Goal: Navigation & Orientation: Find specific page/section

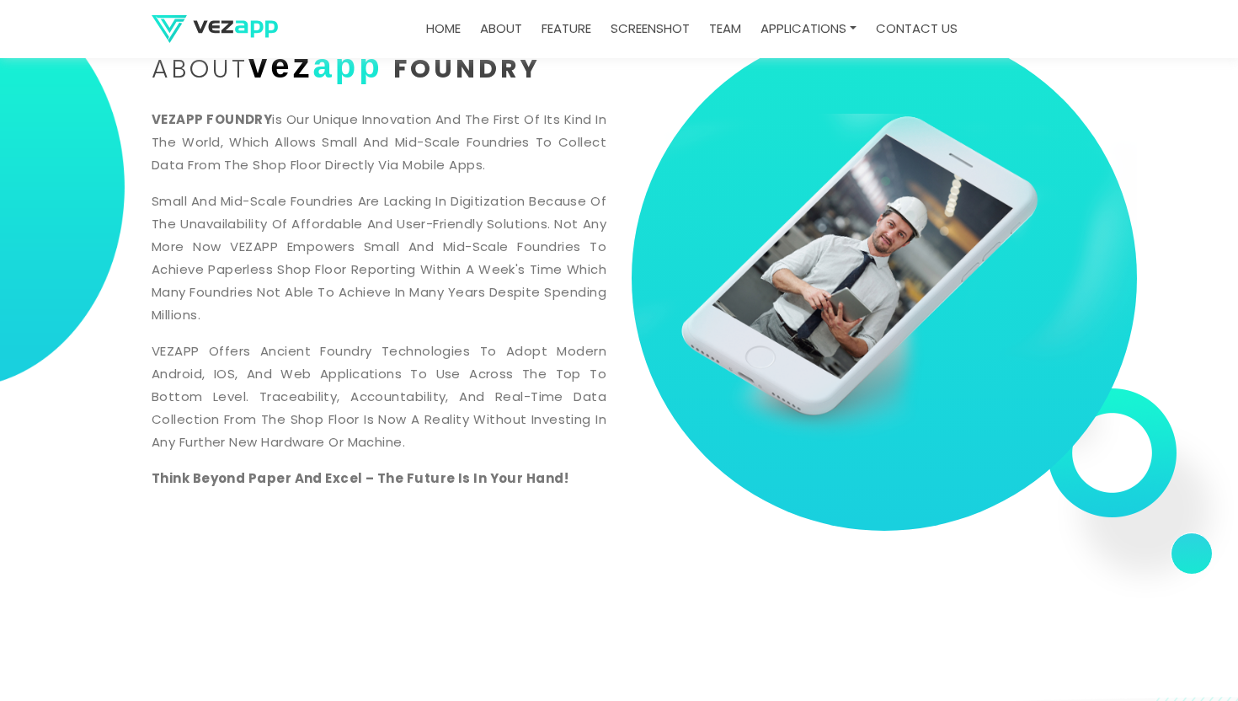
scroll to position [764, 0]
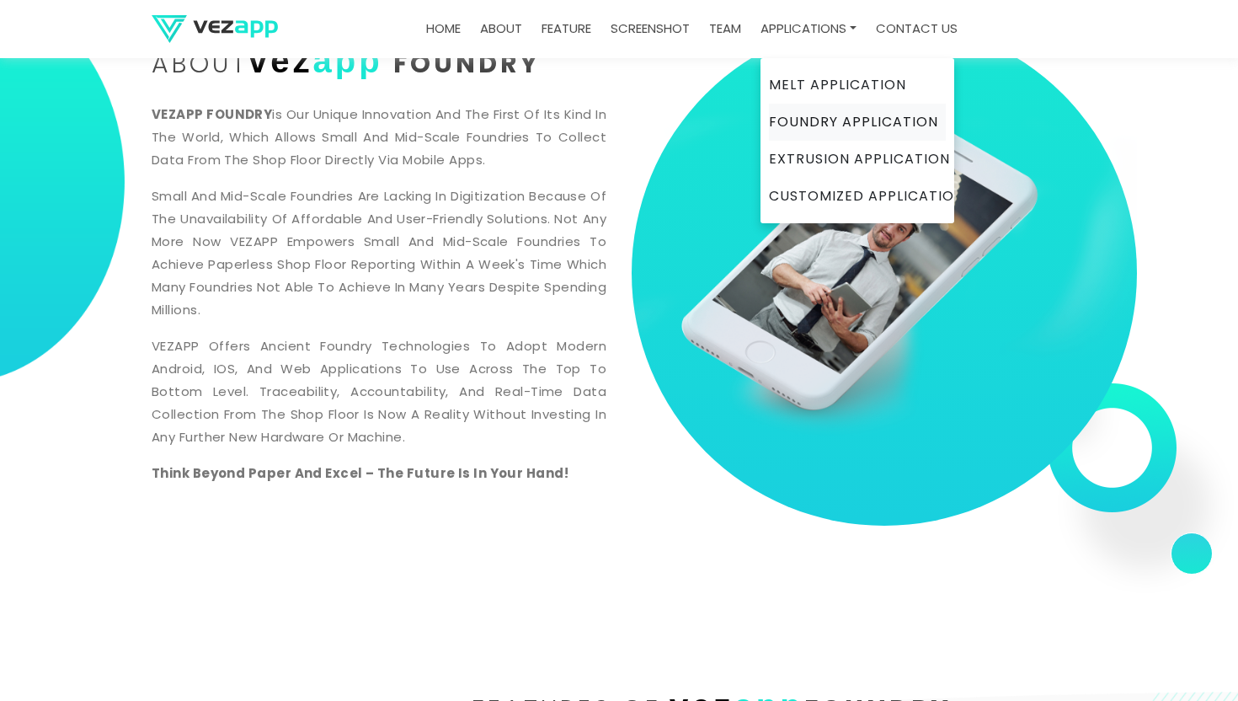
click at [818, 125] on link "Foundry Application" at bounding box center [857, 122] width 177 height 37
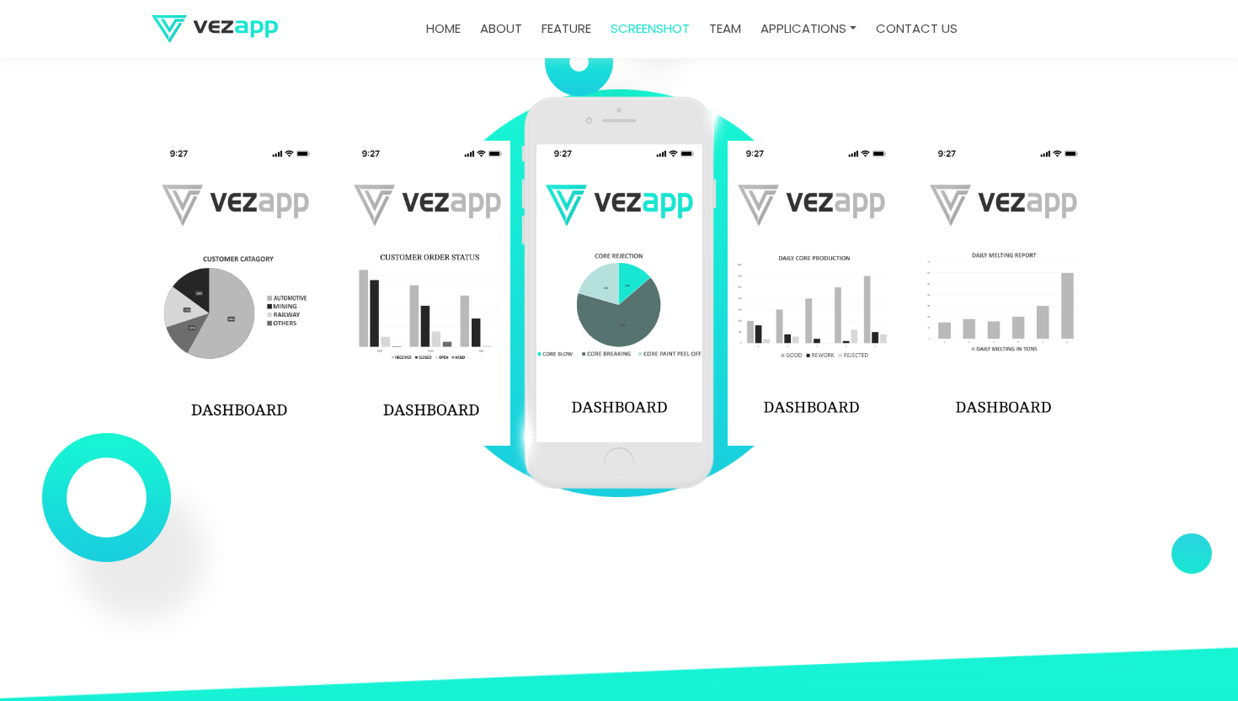
scroll to position [2355, 0]
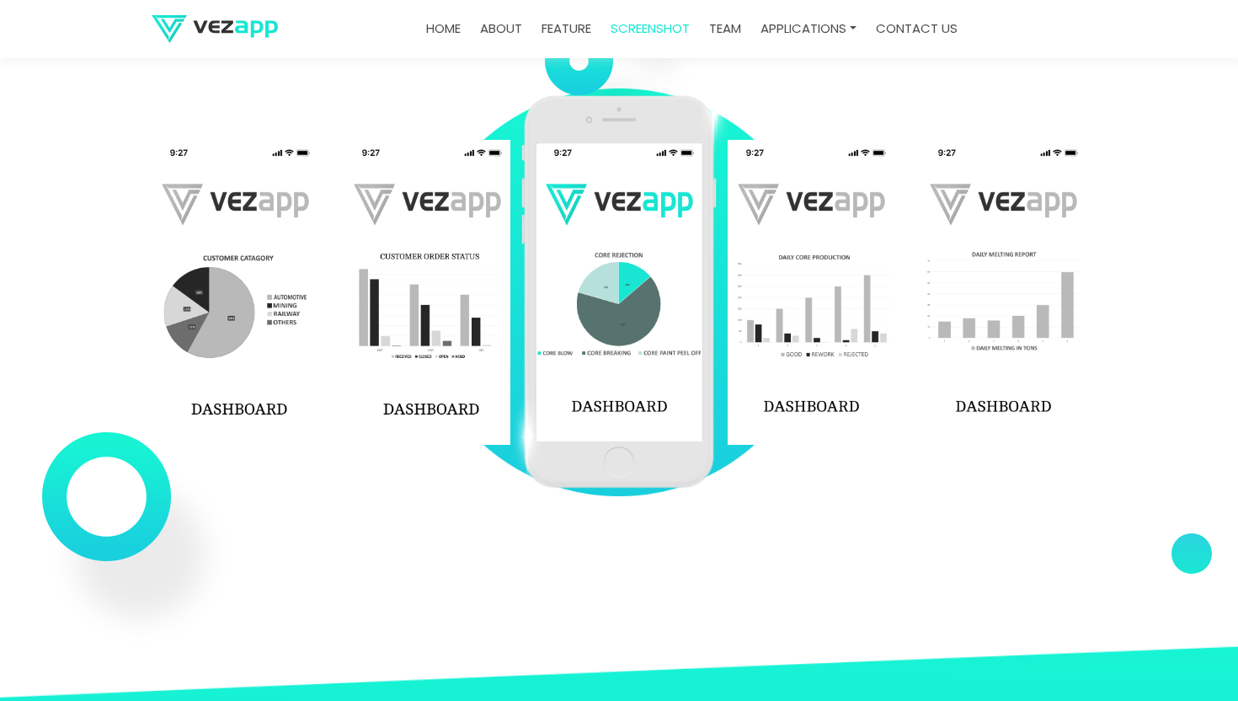
click at [839, 273] on img at bounding box center [810, 292] width 167 height 304
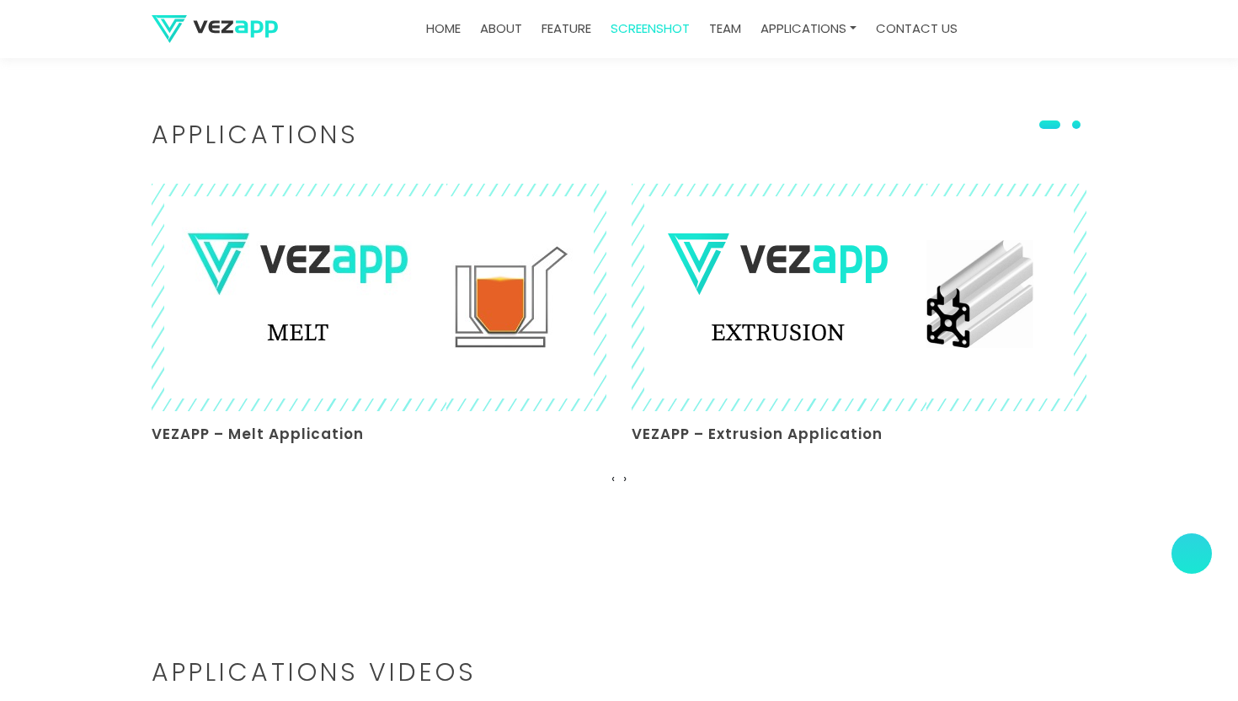
scroll to position [4192, 0]
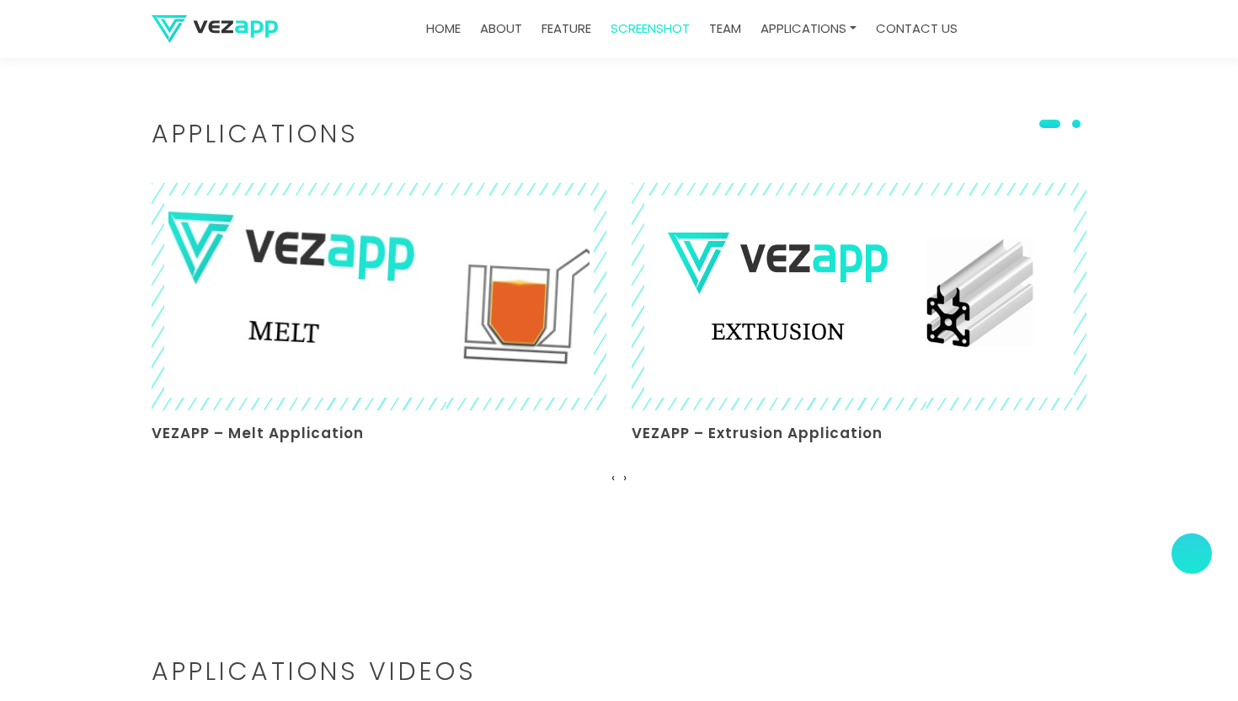
click at [269, 312] on img at bounding box center [378, 297] width 495 height 248
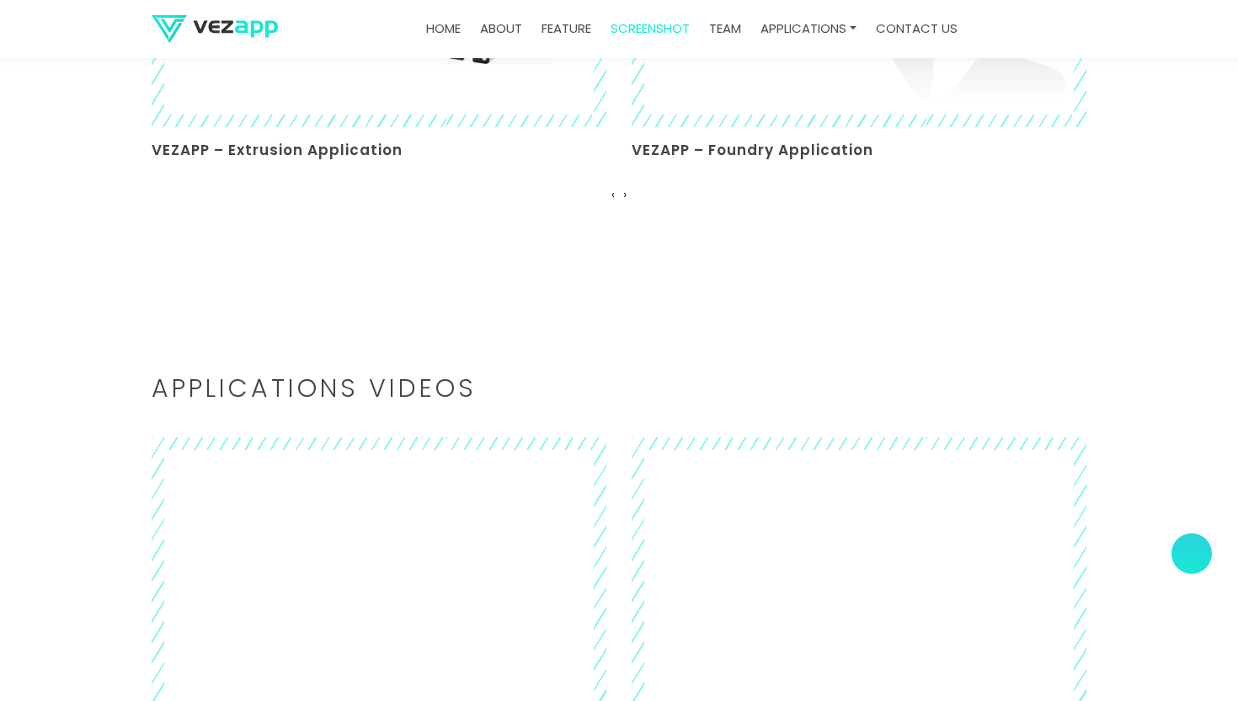
scroll to position [4480, 0]
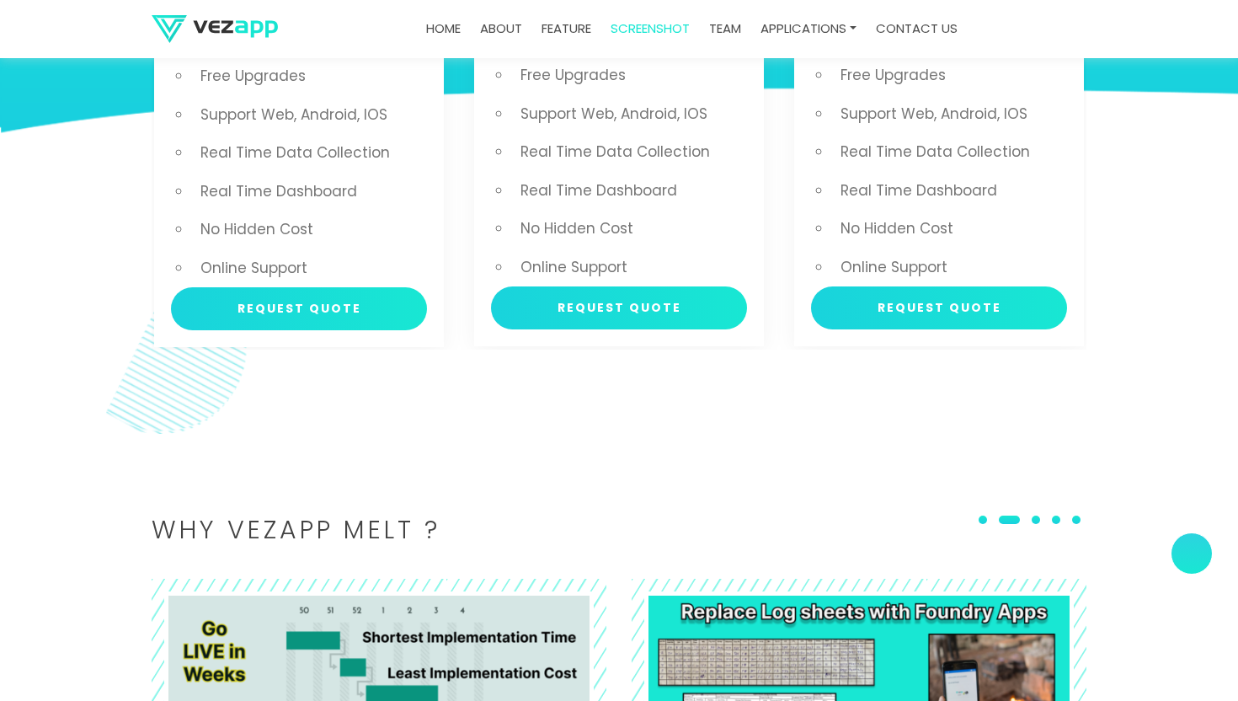
scroll to position [3264, 0]
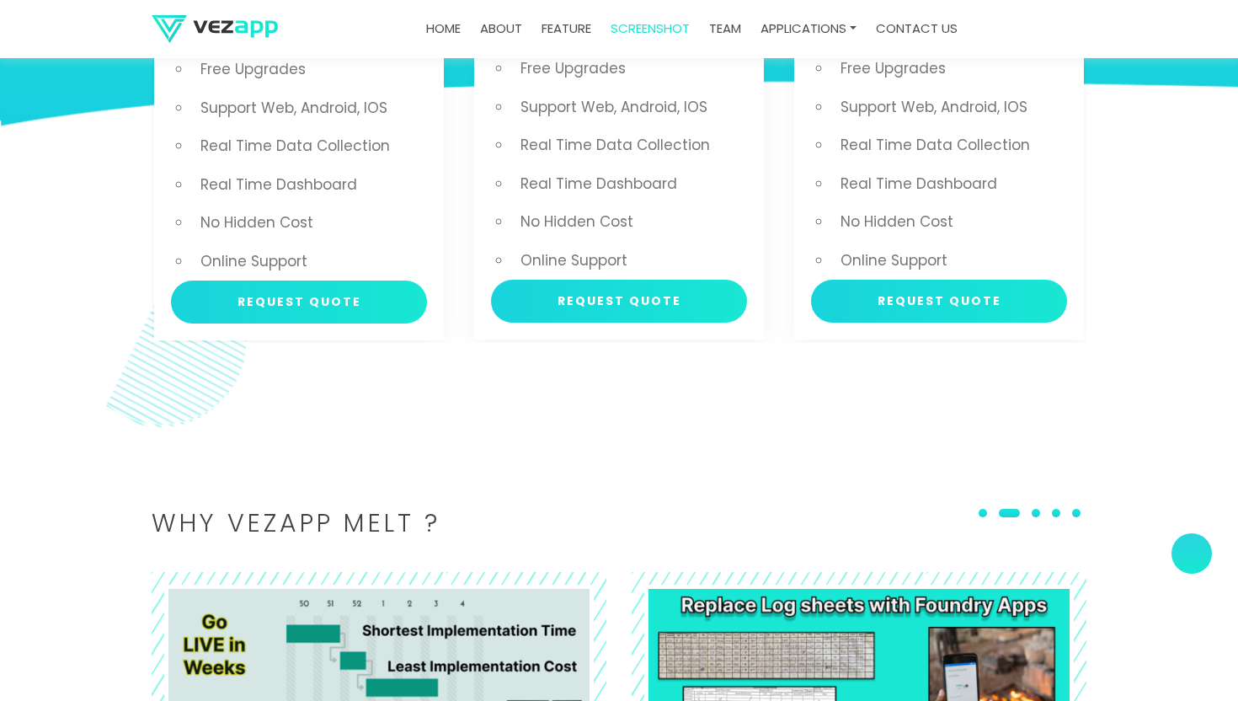
click at [723, 30] on link "team" at bounding box center [724, 29] width 45 height 33
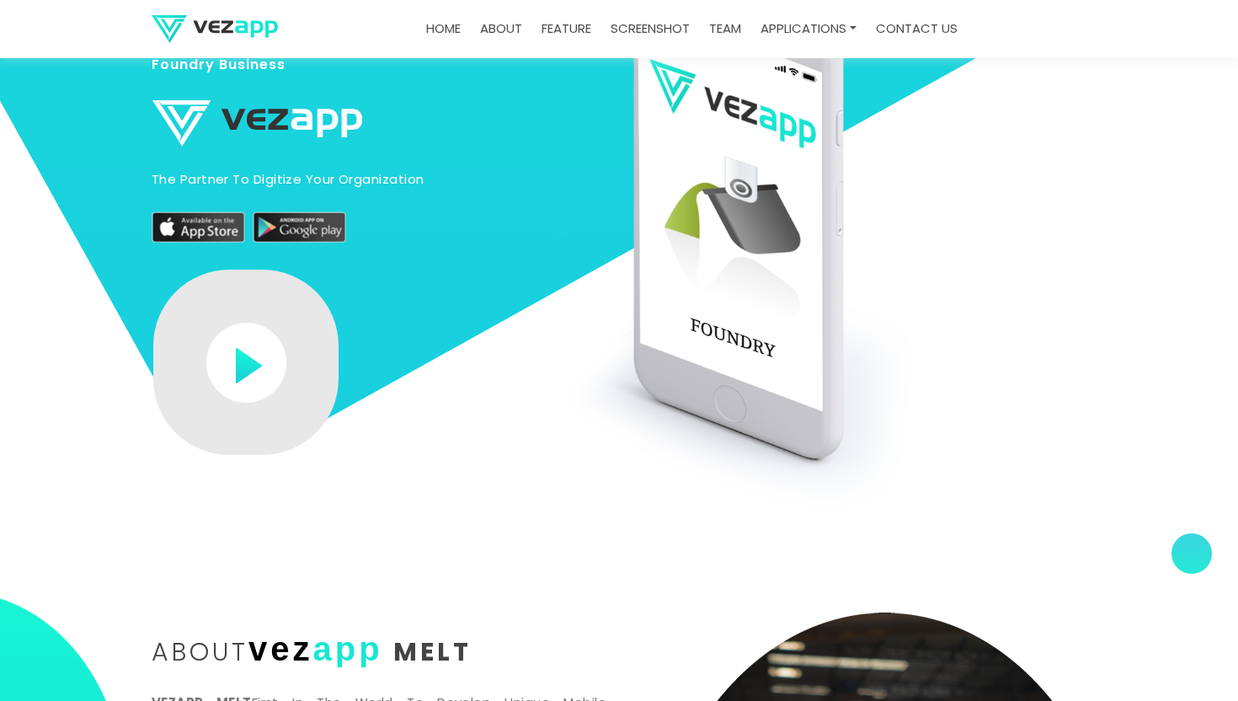
scroll to position [0, 0]
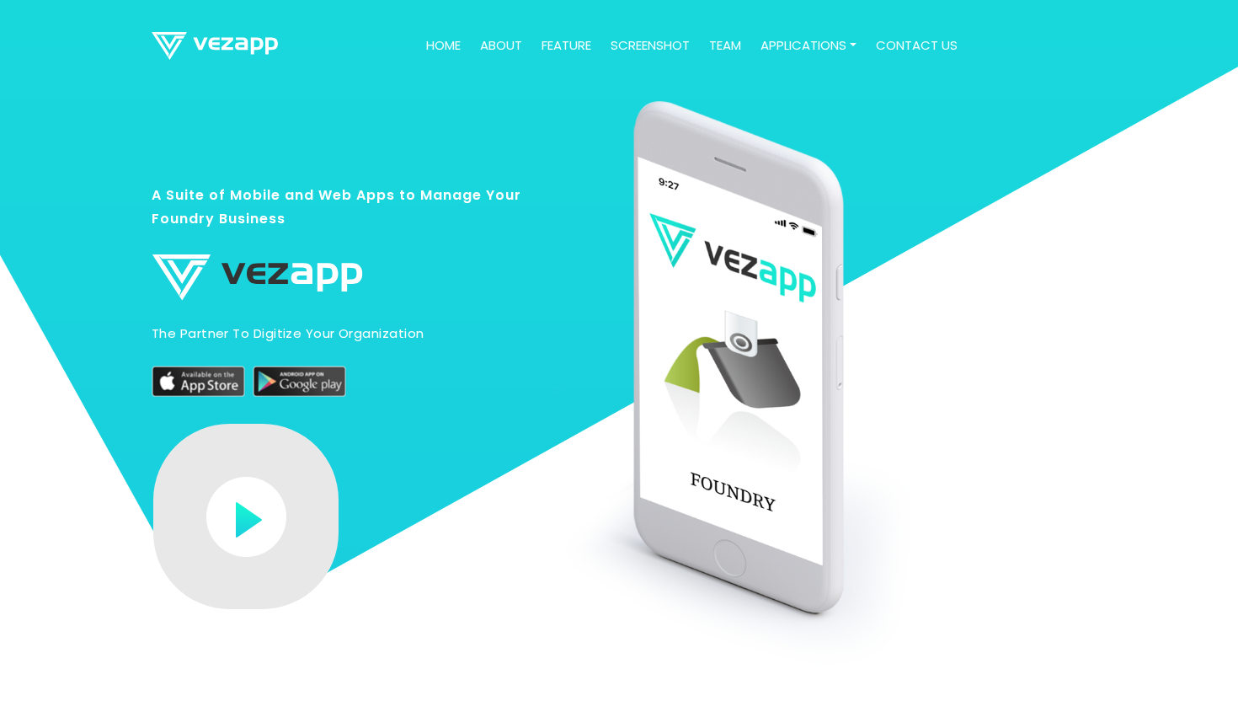
click at [724, 45] on link "team" at bounding box center [724, 45] width 45 height 33
click at [729, 44] on link "team" at bounding box center [724, 45] width 45 height 33
click at [725, 45] on link "team" at bounding box center [724, 45] width 45 height 33
click at [733, 49] on link "team" at bounding box center [724, 45] width 45 height 33
click at [567, 43] on link "feature" at bounding box center [566, 45] width 63 height 33
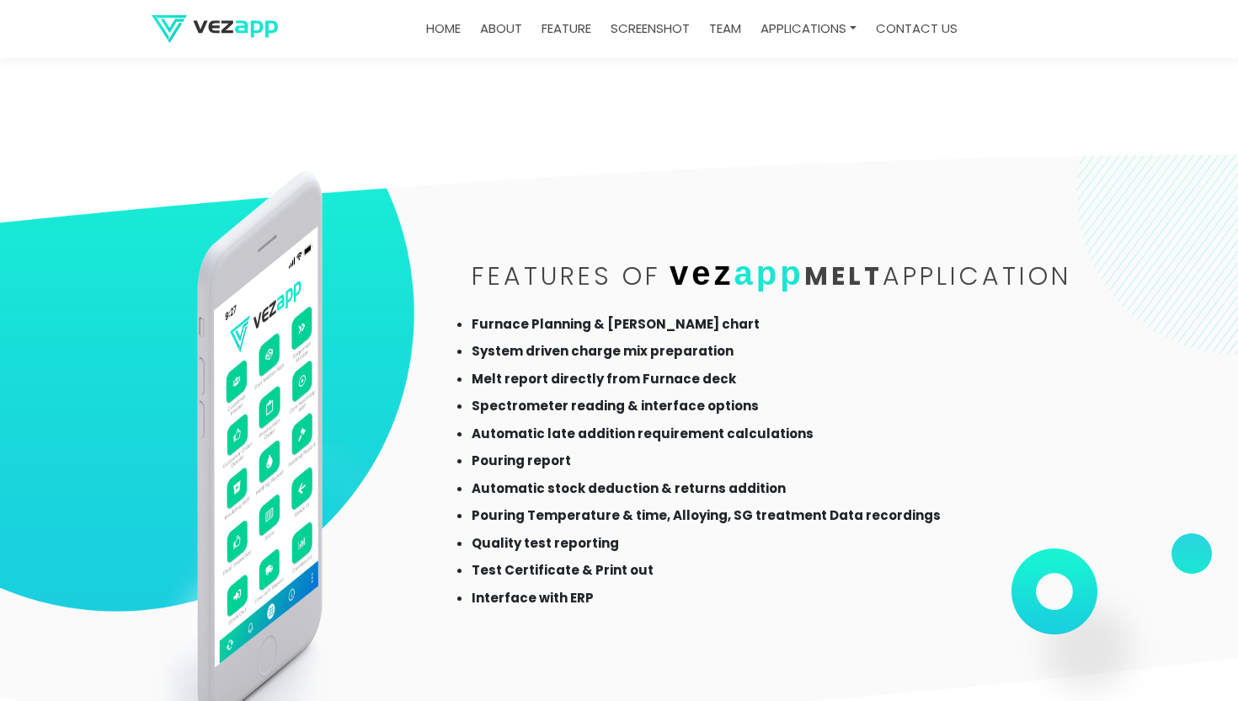
scroll to position [1311, 0]
